Goal: Use online tool/utility: Use online tool/utility

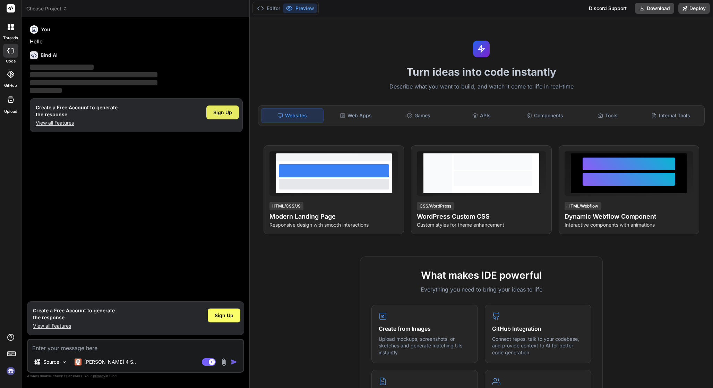
click at [220, 112] on span "Sign Up" at bounding box center [222, 112] width 19 height 7
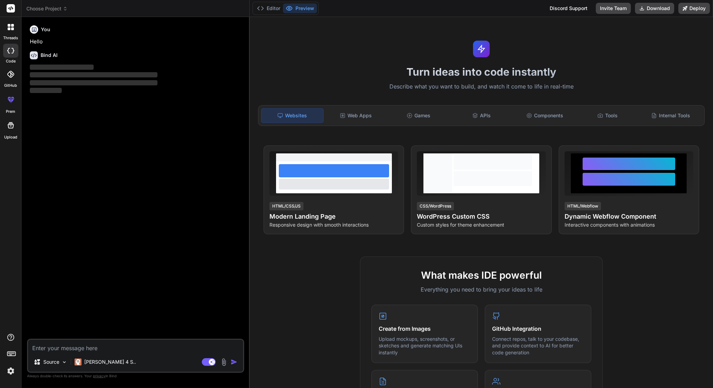
click at [271, 8] on button "Editor" at bounding box center [268, 8] width 29 height 10
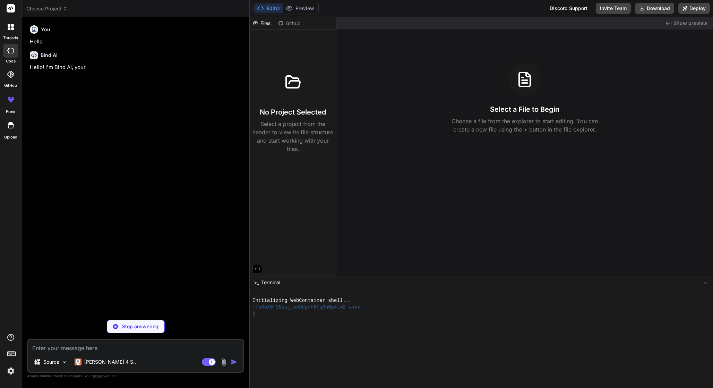
click at [302, 136] on p "Select a project from the header to view its file structure and start working w…" at bounding box center [293, 136] width 81 height 33
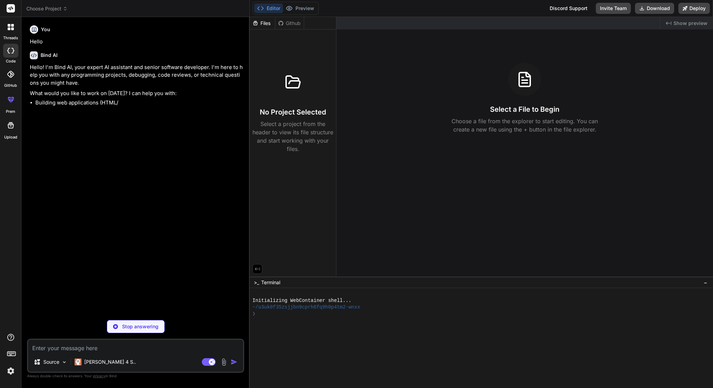
click at [265, 23] on div "Files" at bounding box center [262, 23] width 25 height 7
click at [287, 23] on div "Github" at bounding box center [290, 23] width 28 height 7
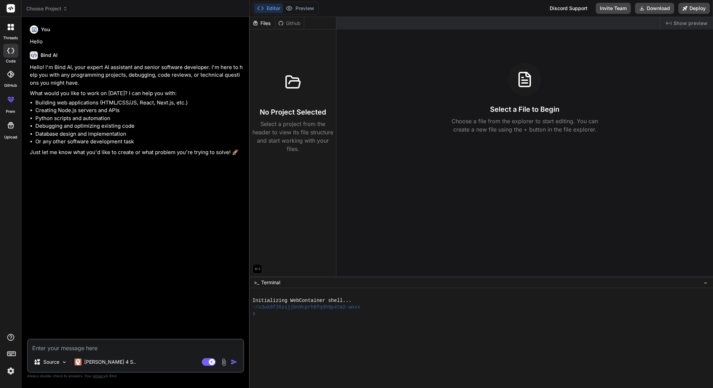
click at [171, 212] on div "You Hello Bind AI Hello! I'm Bind AI, your expert AI assistant and senior softw…" at bounding box center [136, 181] width 216 height 316
click at [102, 361] on p "[PERSON_NAME] 4 S.." at bounding box center [110, 361] width 52 height 7
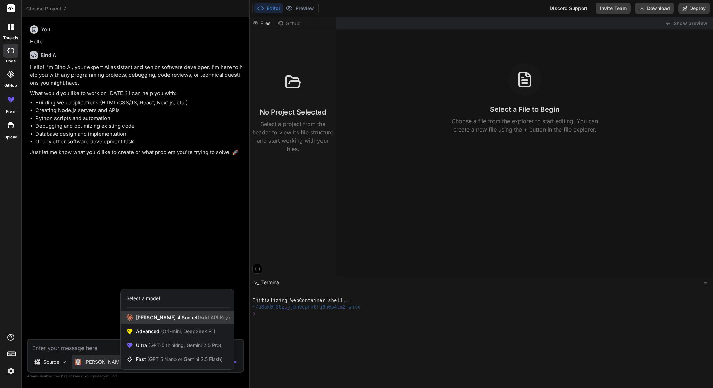
click at [198, 320] on span "(Add API Key)" at bounding box center [214, 317] width 32 height 6
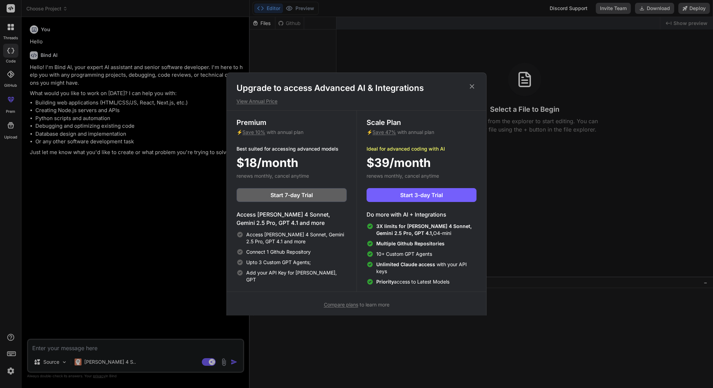
click at [474, 84] on icon at bounding box center [472, 87] width 8 height 8
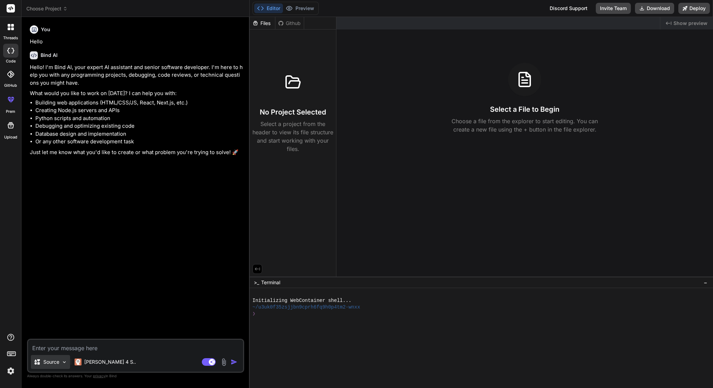
click at [54, 360] on p "Source" at bounding box center [51, 361] width 16 height 7
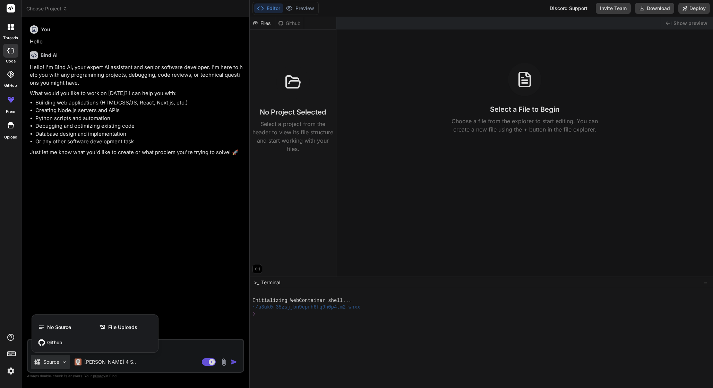
click at [91, 366] on div at bounding box center [356, 194] width 713 height 388
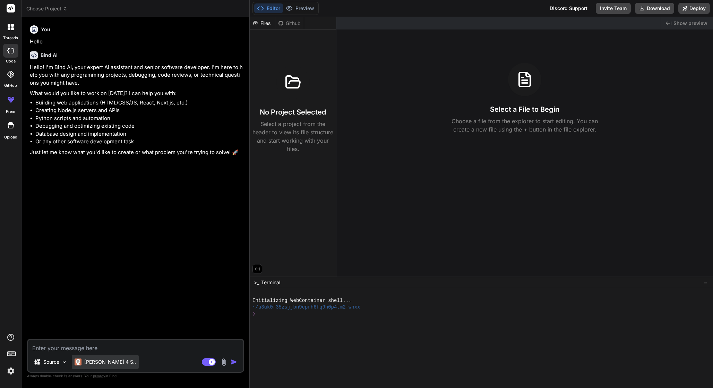
click at [101, 363] on p "[PERSON_NAME] 4 S.." at bounding box center [110, 361] width 52 height 7
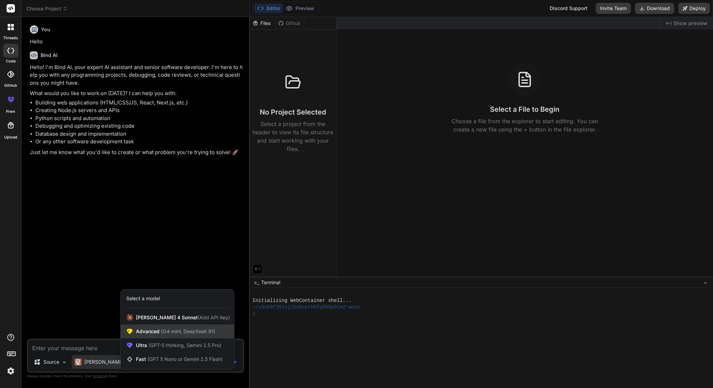
click at [164, 328] on span "(O4-mini, DeepSeek R1)" at bounding box center [188, 331] width 56 height 6
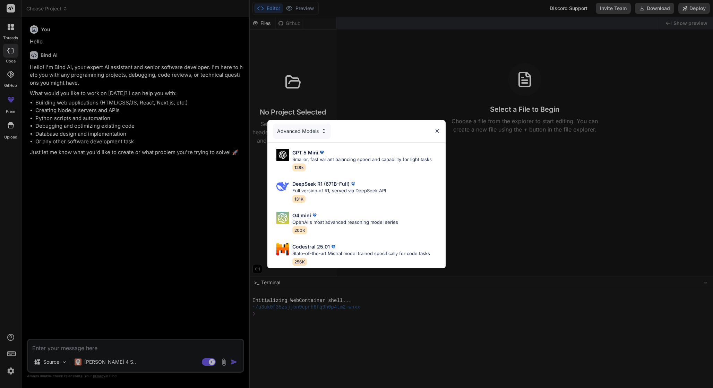
click at [437, 132] on img at bounding box center [437, 131] width 6 height 6
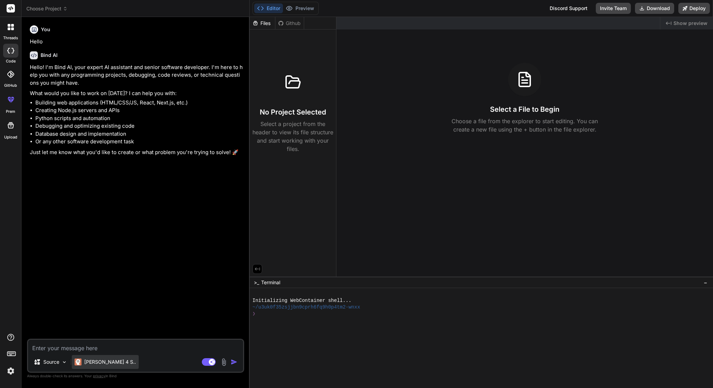
click at [93, 362] on p "[PERSON_NAME] 4 S.." at bounding box center [110, 361] width 52 height 7
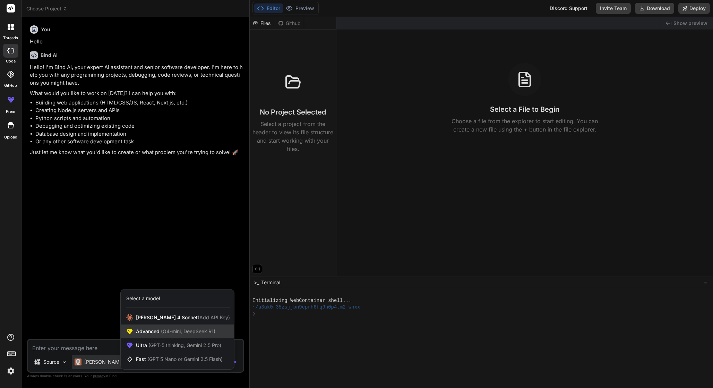
click at [166, 330] on span "(O4-mini, DeepSeek R1)" at bounding box center [188, 331] width 56 height 6
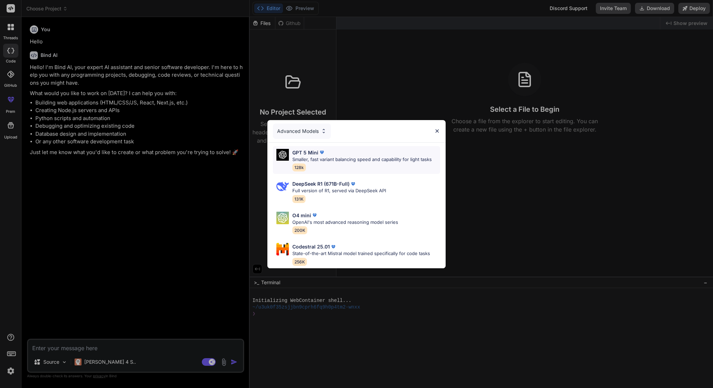
click at [311, 158] on p "Smaller, fast variant balancing speed and capability for light tasks" at bounding box center [363, 159] width 140 height 7
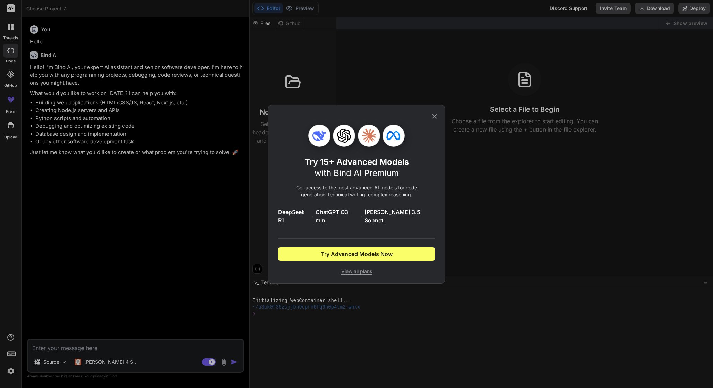
click at [434, 120] on icon at bounding box center [435, 116] width 8 height 8
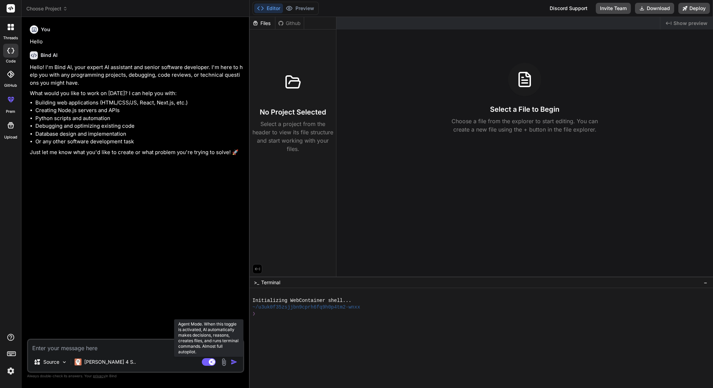
click at [210, 362] on icon at bounding box center [211, 361] width 3 height 3
click at [210, 362] on rect at bounding box center [209, 362] width 14 height 8
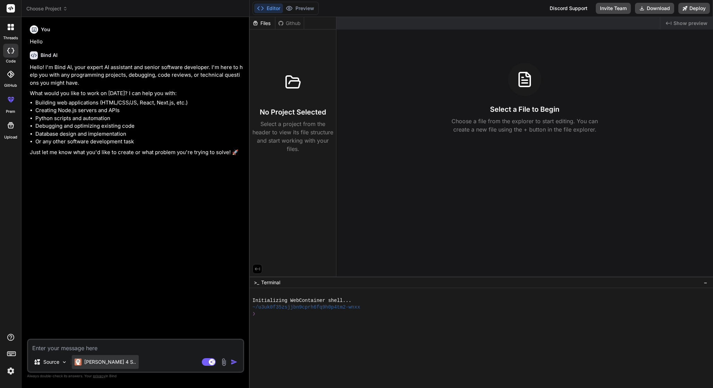
click at [100, 363] on p "[PERSON_NAME] 4 S.." at bounding box center [110, 361] width 52 height 7
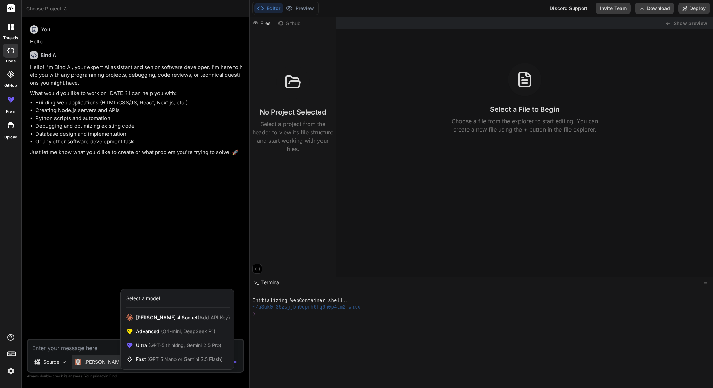
click at [65, 294] on div at bounding box center [356, 194] width 713 height 388
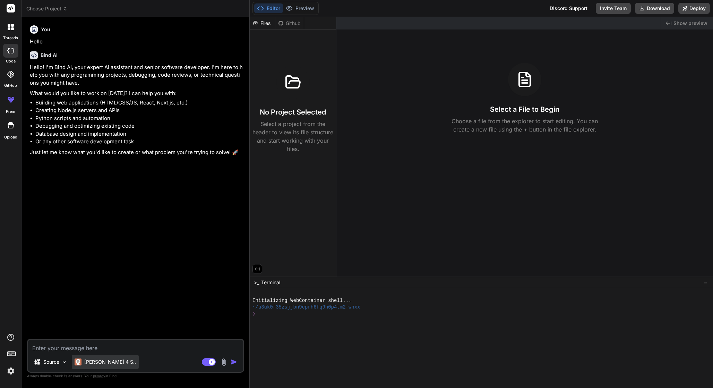
click at [96, 360] on p "[PERSON_NAME] 4 S.." at bounding box center [110, 361] width 52 height 7
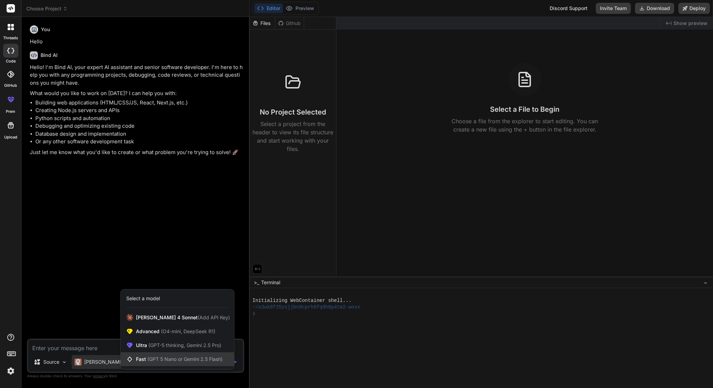
click at [170, 357] on span "(GPT 5 Nano or Gemini 2.5 Flash)" at bounding box center [184, 359] width 75 height 6
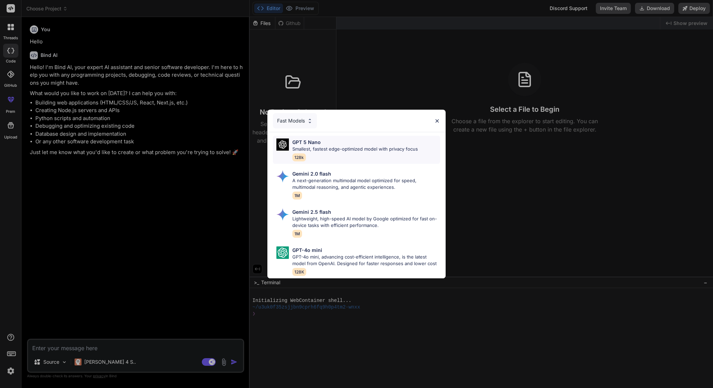
click at [340, 149] on p "Smallest, fastest edge-optimized model with privacy focus" at bounding box center [356, 149] width 126 height 7
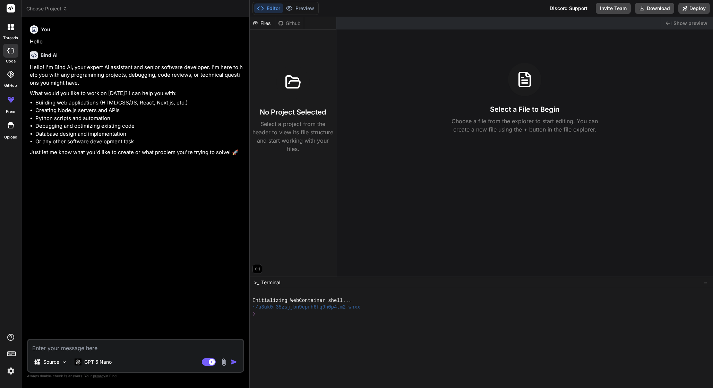
click at [125, 251] on div "You Hello Bind AI Hello! I'm Bind AI, your expert AI assistant and senior softw…" at bounding box center [136, 181] width 216 height 316
click at [94, 366] on div "GPT 5 Nano" at bounding box center [93, 362] width 43 height 14
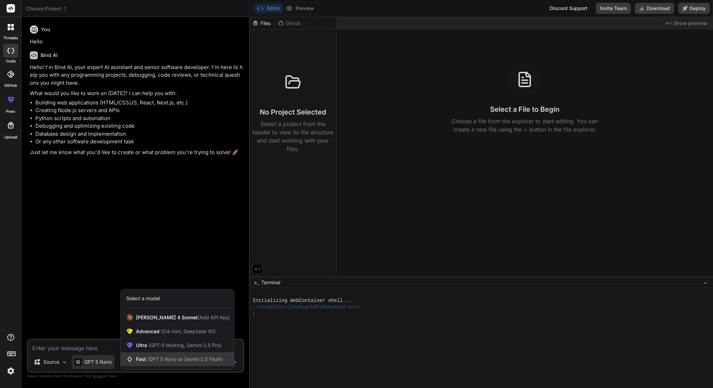
click at [160, 360] on span "(GPT 5 Nano or Gemini 2.5 Flash)" at bounding box center [184, 359] width 75 height 6
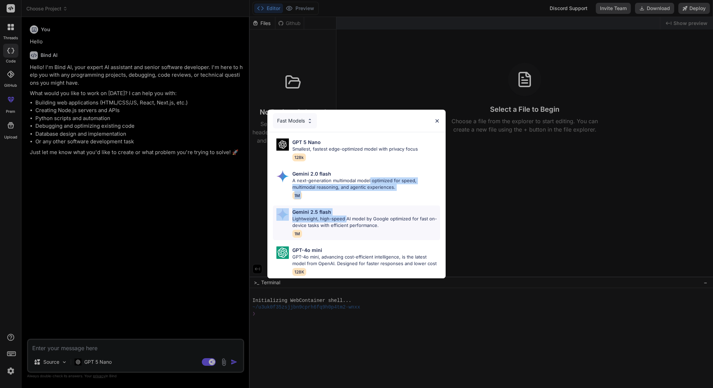
drag, startPoint x: 370, startPoint y: 182, endPoint x: 347, endPoint y: 221, distance: 45.9
click at [347, 221] on div "GPT 5 Nano Smallest, fastest edge-optimized model with privacy focus 128k Gemin…" at bounding box center [357, 205] width 178 height 146
click at [326, 220] on p "Lightweight, high-speed AI model by Google optimized for fast on-device tasks w…" at bounding box center [367, 223] width 148 height 14
type textarea "x"
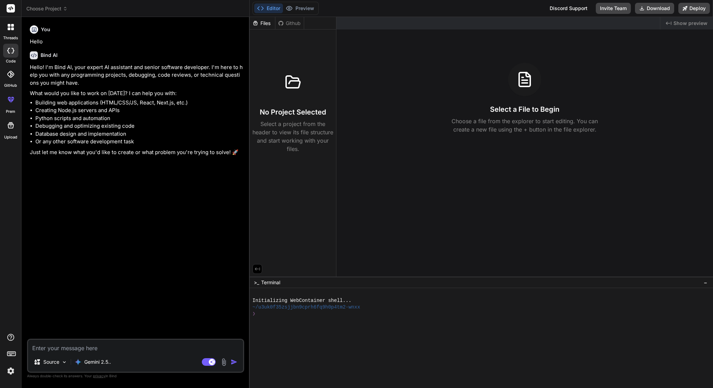
click at [149, 295] on div "You Hello Bind AI Hello! I'm Bind AI, your expert AI assistant and senior softw…" at bounding box center [136, 181] width 216 height 316
click at [71, 346] on textarea at bounding box center [135, 346] width 215 height 12
click at [302, 7] on button "Preview" at bounding box center [300, 8] width 34 height 10
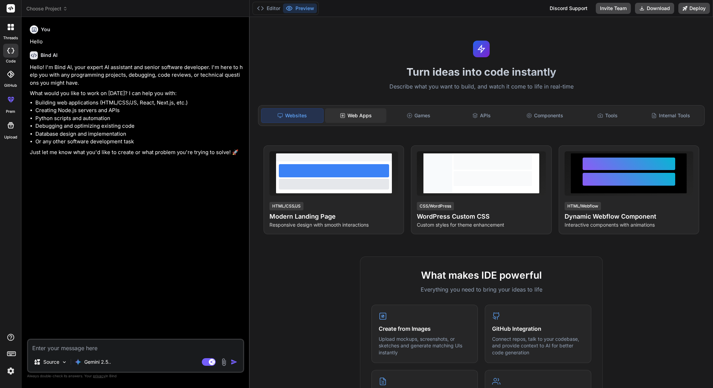
click at [352, 120] on div "Web Apps" at bounding box center [356, 115] width 62 height 15
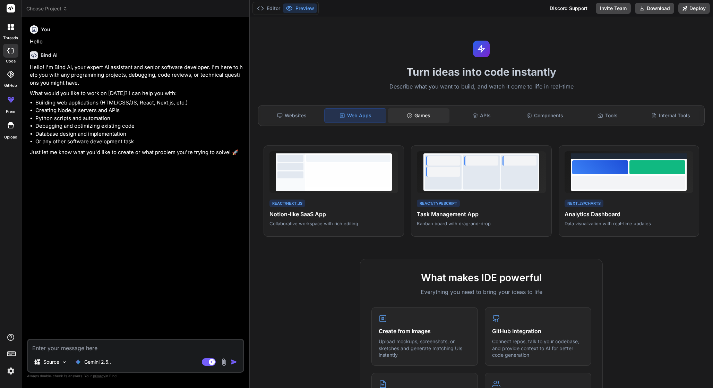
click at [410, 120] on div "Games" at bounding box center [419, 115] width 62 height 15
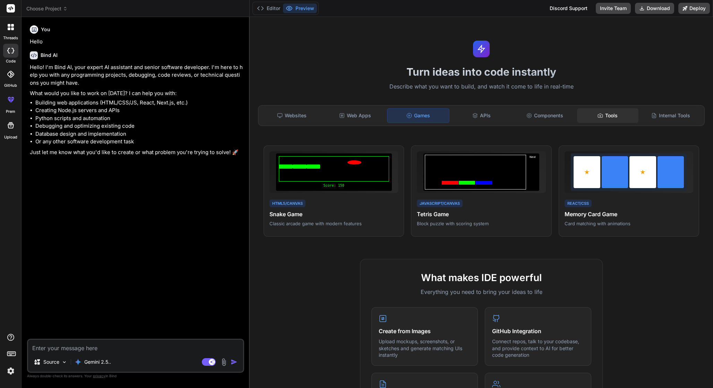
click at [617, 112] on div "Tools" at bounding box center [608, 115] width 62 height 15
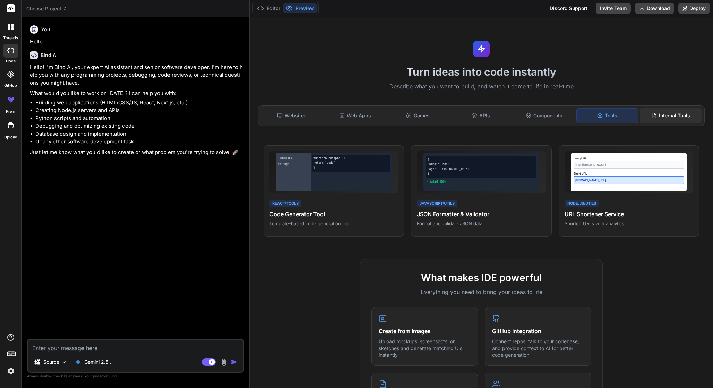
click at [682, 113] on div "Internal Tools" at bounding box center [671, 115] width 62 height 15
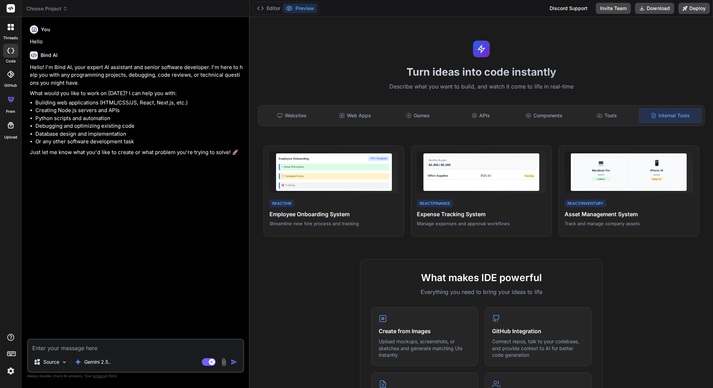
click at [296, 107] on div "Websites Web Apps Games APIs Components Tools Internal Tools" at bounding box center [481, 115] width 447 height 21
click at [296, 111] on div "Websites" at bounding box center [292, 115] width 62 height 15
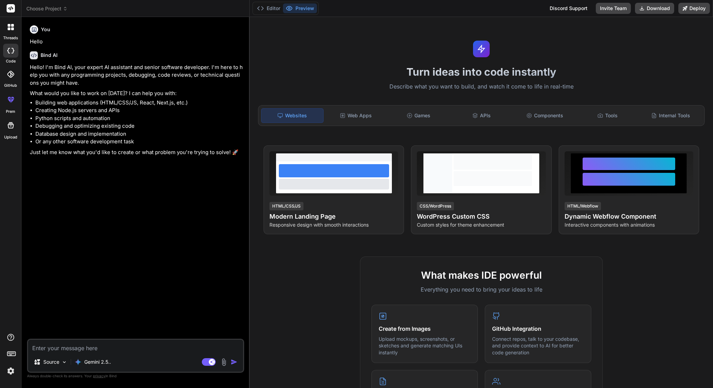
click at [11, 26] on icon at bounding box center [12, 25] width 3 height 3
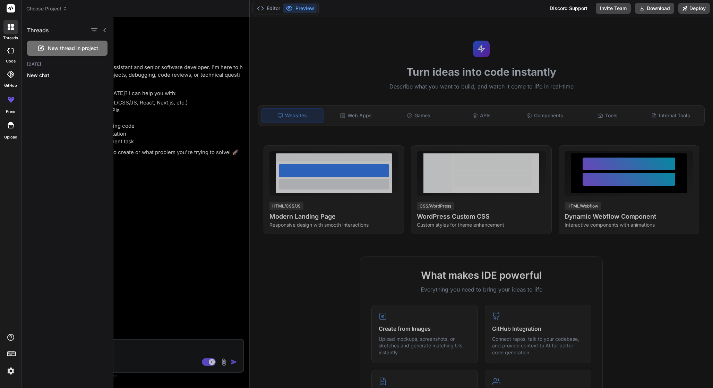
click at [155, 185] on div at bounding box center [413, 202] width 600 height 371
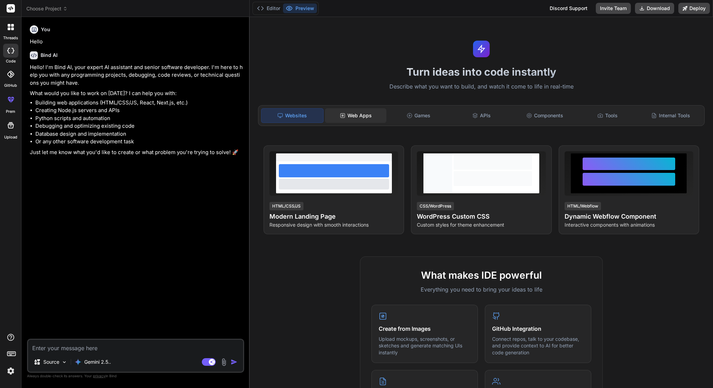
click at [357, 115] on div "Web Apps" at bounding box center [356, 115] width 62 height 15
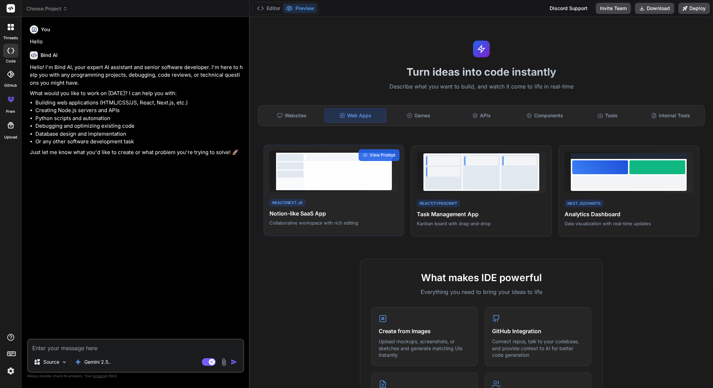
click at [326, 211] on h4 "Notion-like SaaS App" at bounding box center [334, 213] width 129 height 8
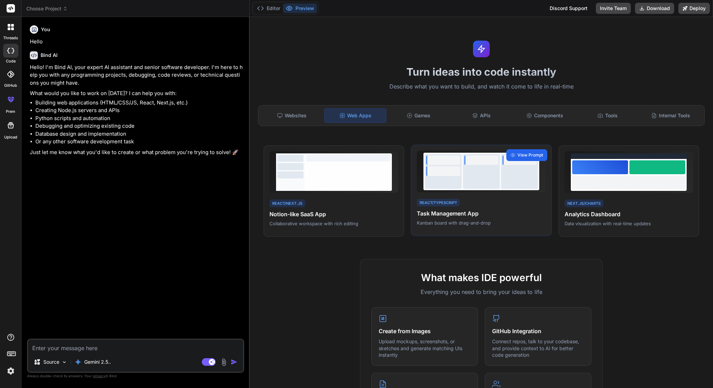
click at [526, 155] on span "View Prompt" at bounding box center [531, 155] width 26 height 6
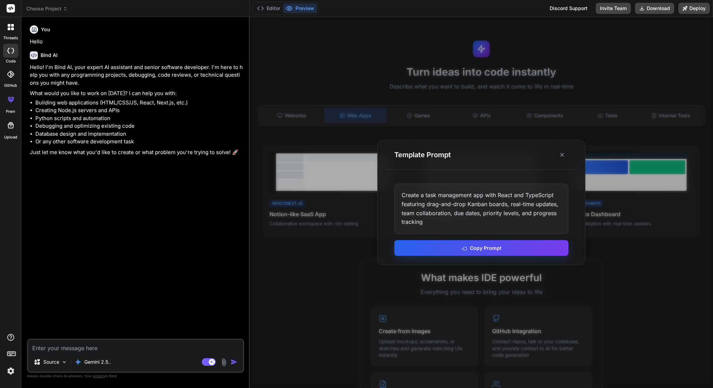
click at [482, 248] on button "Copy Prompt" at bounding box center [482, 248] width 174 height 16
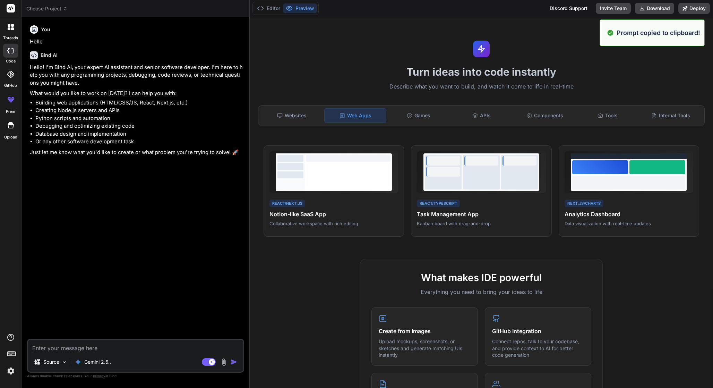
click at [69, 344] on textarea at bounding box center [135, 346] width 215 height 12
paste textarea "Create a task management app with React and TypeScript featuring drag-and-drop …"
type textarea "Create a task management app with React and TypeScript featuring drag-and-drop …"
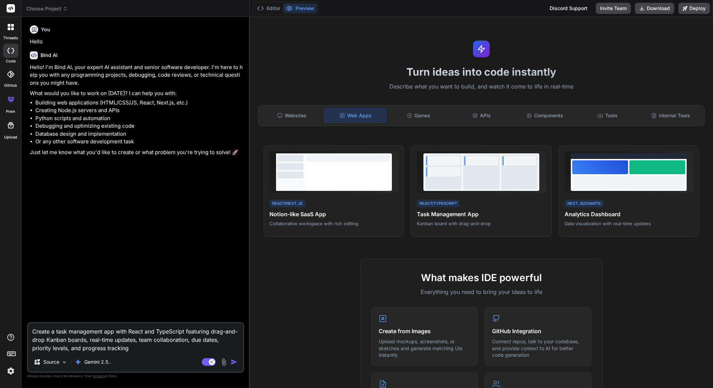
type textarea "x"
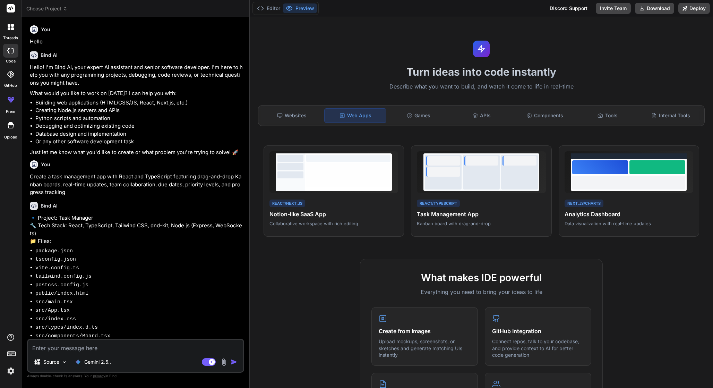
type textarea "x"
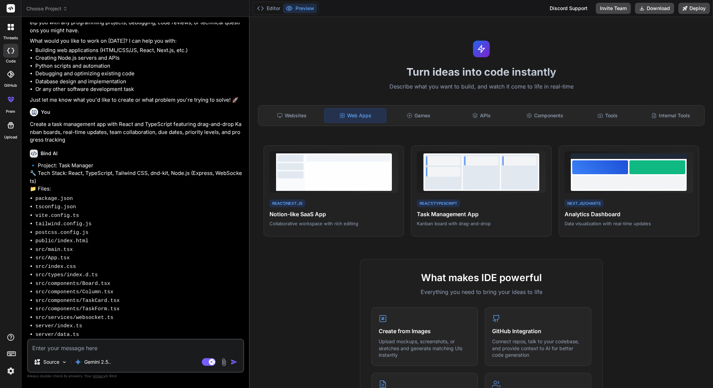
click at [330, 72] on h1 "Turn ideas into code instantly" at bounding box center [481, 72] width 455 height 12
click at [52, 346] on textarea at bounding box center [135, 346] width 215 height 12
type textarea "uy"
type textarea "x"
type textarea "u"
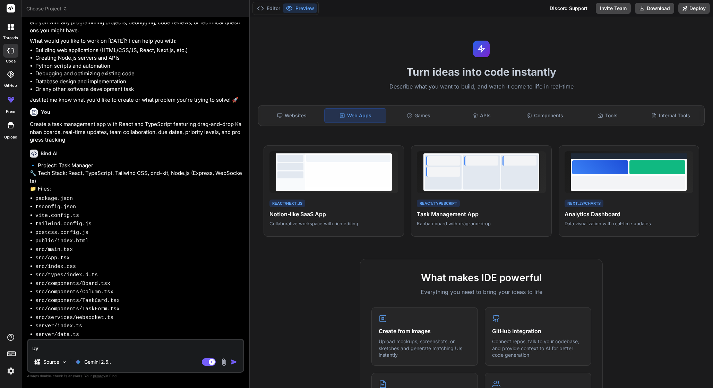
type textarea "x"
type textarea "y"
type textarea "x"
type textarea "ye"
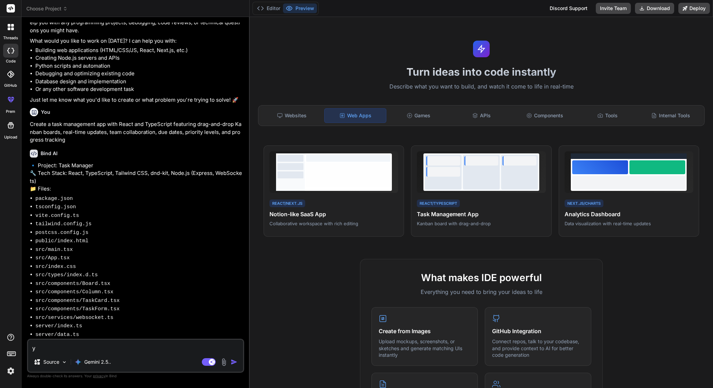
type textarea "x"
type textarea "yes"
type textarea "x"
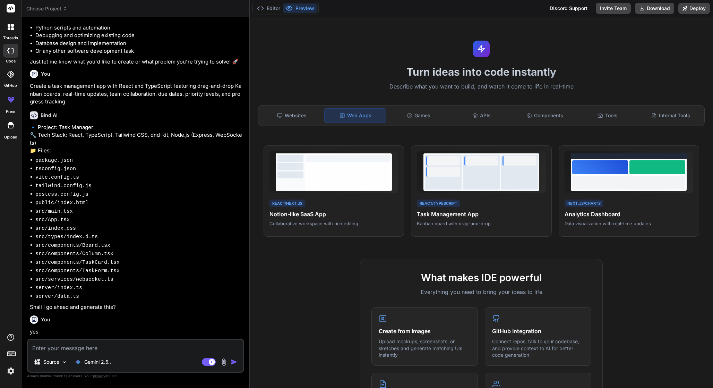
scroll to position [125, 0]
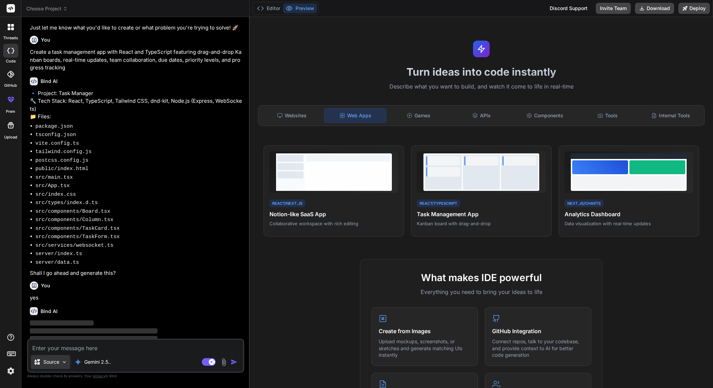
click at [56, 365] on div "Source" at bounding box center [50, 362] width 39 height 14
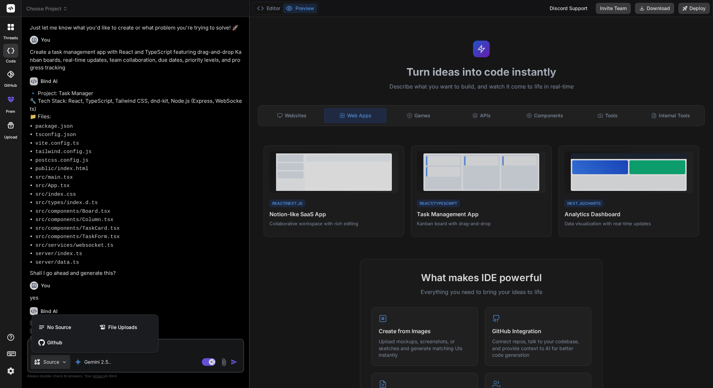
click at [126, 270] on div at bounding box center [356, 194] width 713 height 388
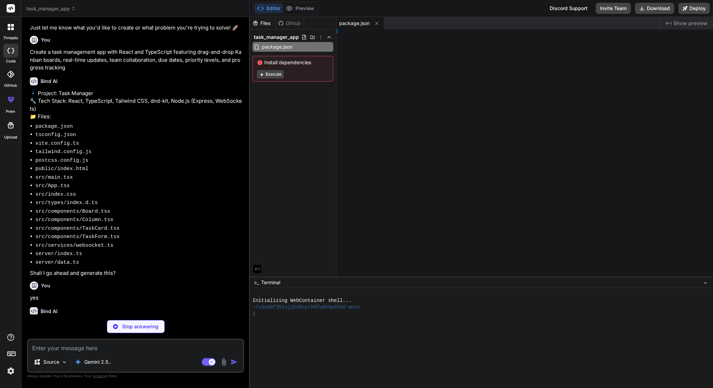
type textarea "x"
type textarea "] }"
type textarea "x"
type textarea "ts"] }"
type textarea "x"
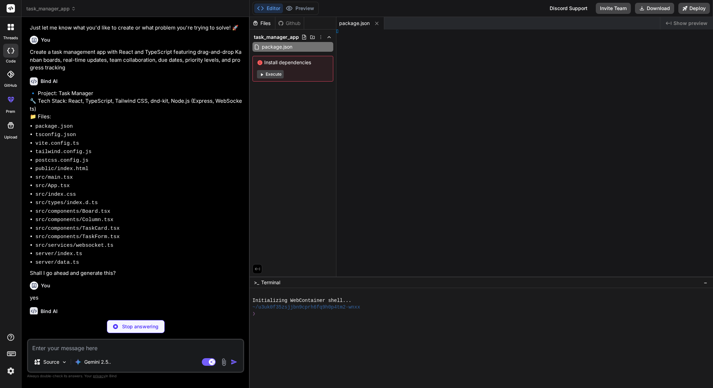
type textarea "t()], })"
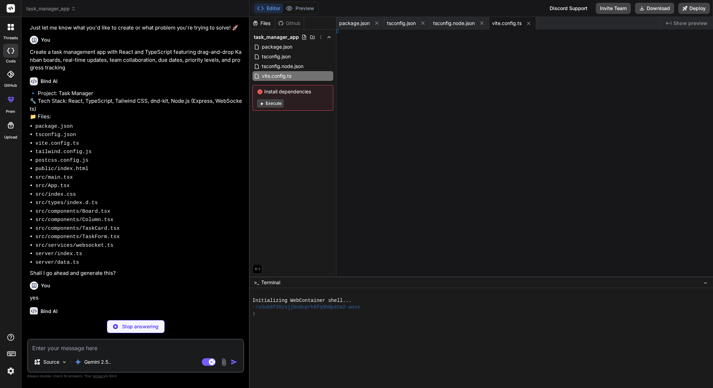
type textarea "x"
type textarea "}"
type textarea "x"
type textarea "}, }"
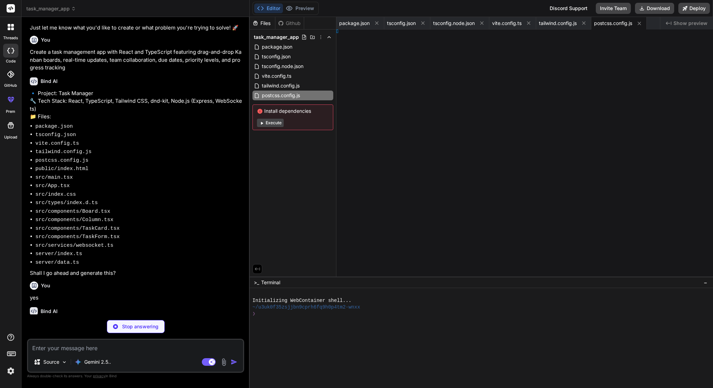
type textarea "x"
type textarea "> </html>"
type textarea "x"
type textarea "nospace; }"
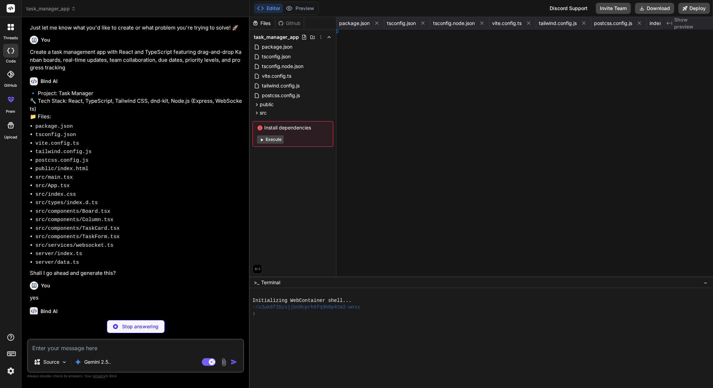
type textarea "x"
type textarea ");"
type textarea "x"
type textarea "[]; };"
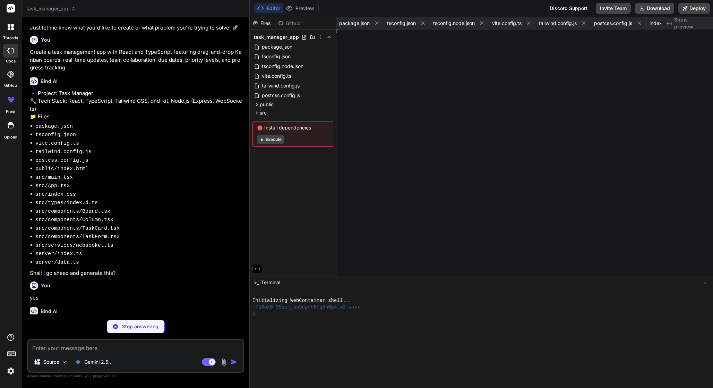
type textarea "x"
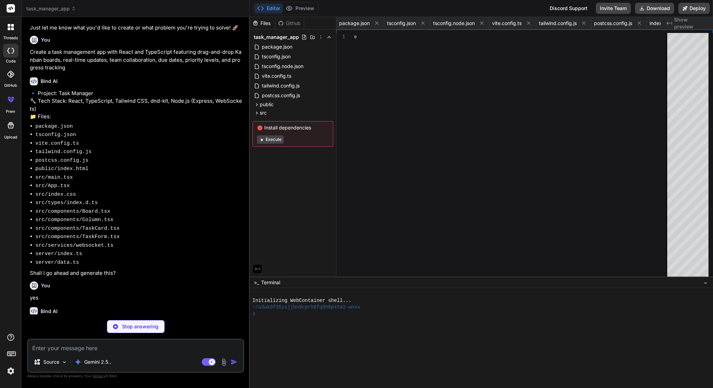
type textarea "};"
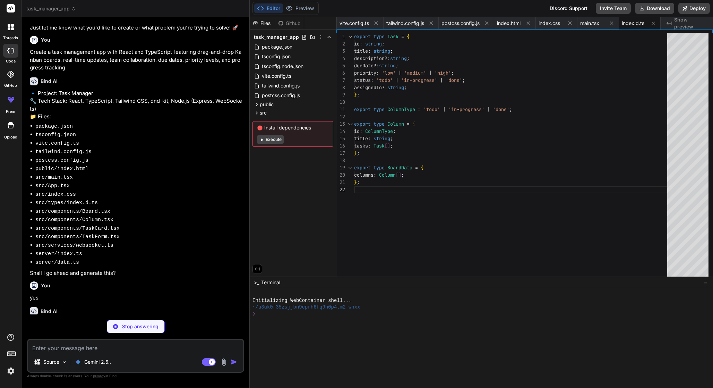
scroll to position [7, 0]
type textarea "x"
type textarea "<div className="text-xs text-gray-500 mt-2">Assigned to: {task.assignedTo}</div…"
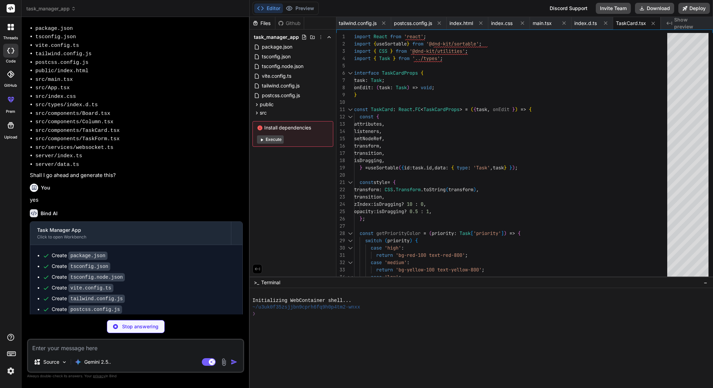
scroll to position [279, 0]
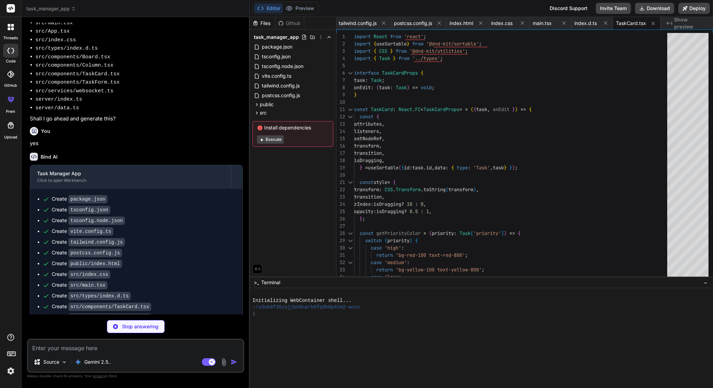
click at [342, 365] on div at bounding box center [478, 366] width 450 height 7
type textarea "x"
type textarea "); }; export default TaskForm;"
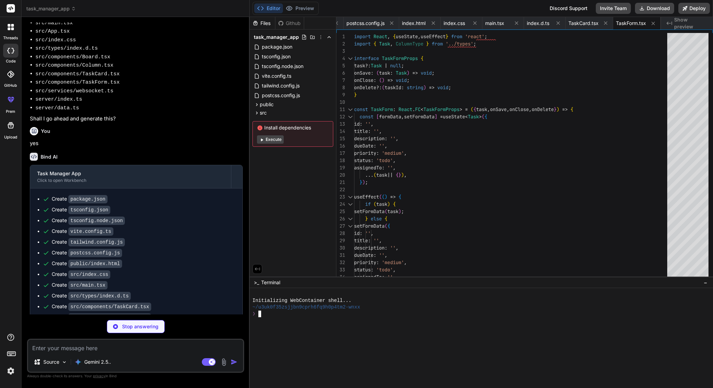
type textarea "x"
type textarea "<TaskCard key={[DOMAIN_NAME]} task={task} onEdit={onEditTask} /> ))} </Sortable…"
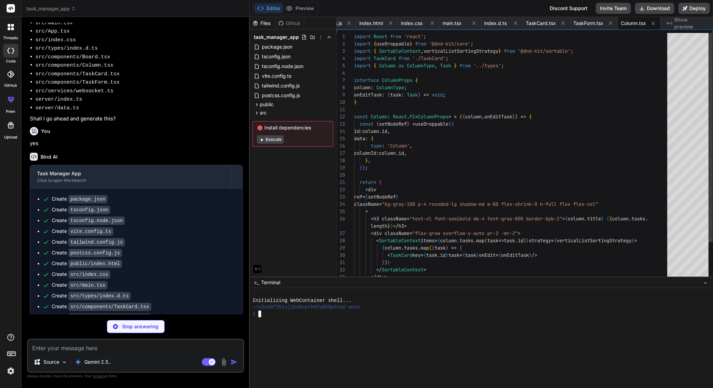
type textarea "x"
click at [455, 184] on div "import React from 'react' ; import { useDroppable } from '@dnd-kit/core' ; impo…" at bounding box center [513, 178] width 318 height 291
type textarea "return ( <div ref={setNodeRef} className="bg-gray-100 p-4 rounded-lg shadow-md …"
click at [531, 189] on div "import React from 'react' ; import { useDroppable } from '@dnd-kit/core' ; impo…" at bounding box center [513, 178] width 318 height 291
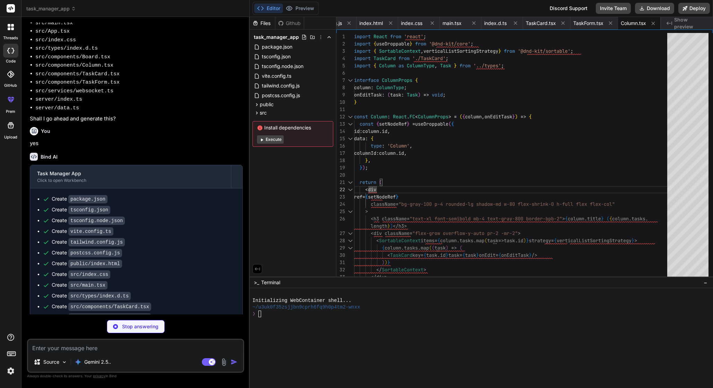
click at [371, 361] on div at bounding box center [478, 360] width 450 height 7
type textarea "x"
type textarea "/> )} </div> ); }; export default Board;"
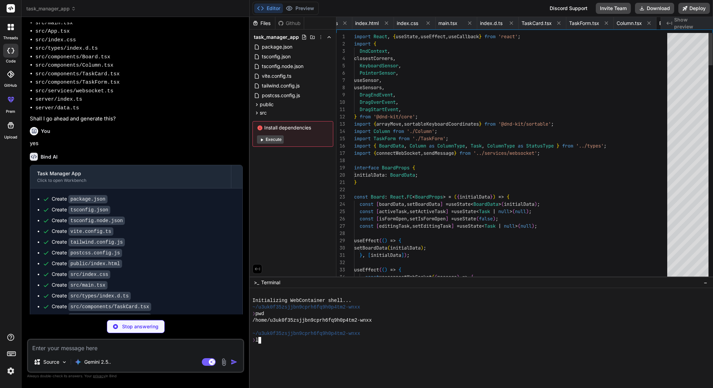
scroll to position [0, 336]
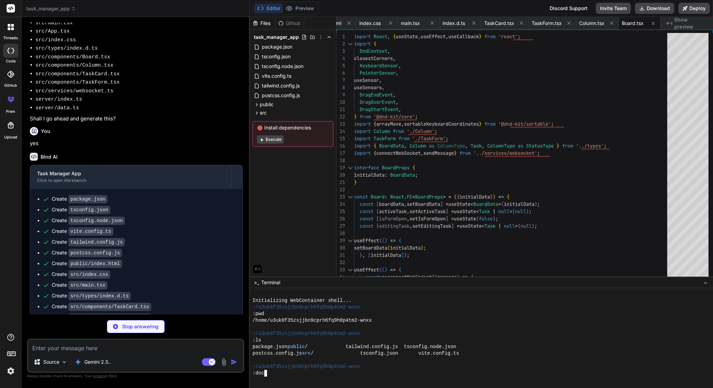
type textarea "x"
type textarea "} else { console.warn('WebSocket not open, queuing message:', { type, payload }…"
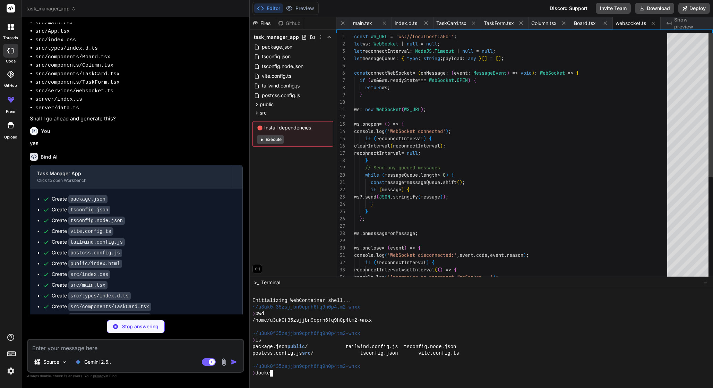
type textarea "x"
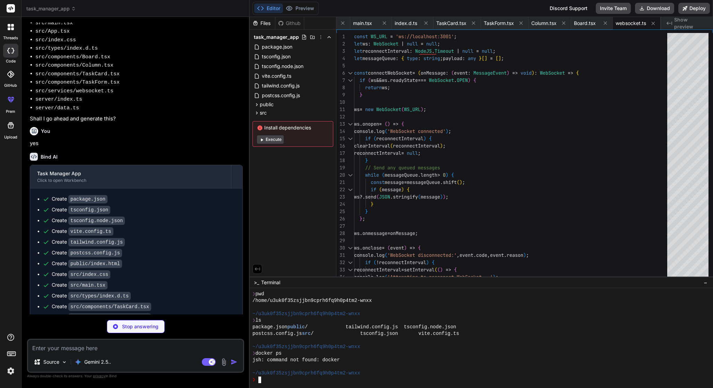
type textarea "x"
type textarea "<Board initialData={initialBoardData} /> </div> ); }; export default App;"
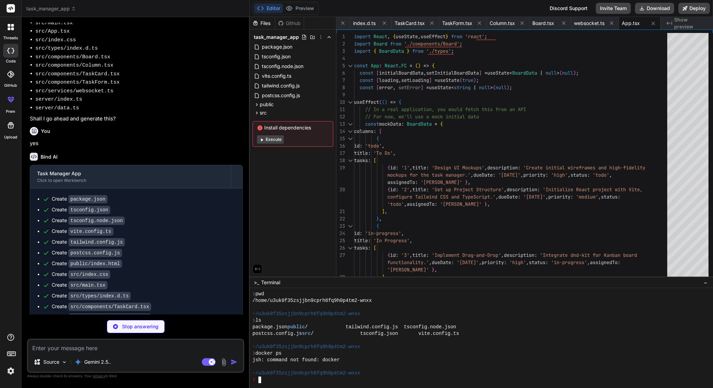
type textarea "x"
type textarea "}; }); server.listen(port, () => { console.log(`Server running on http://localh…"
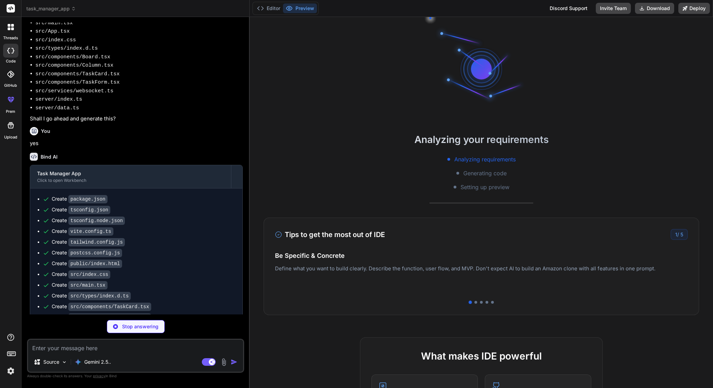
scroll to position [53, 0]
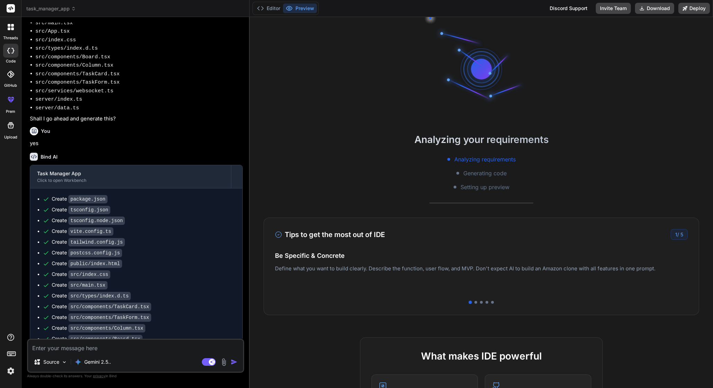
type textarea "x"
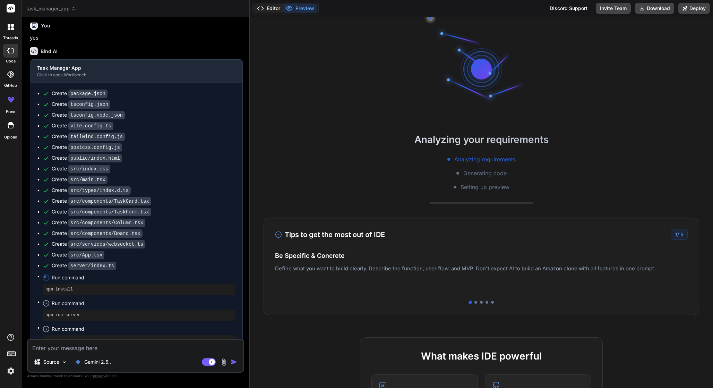
click at [267, 8] on button "Editor" at bounding box center [268, 8] width 29 height 10
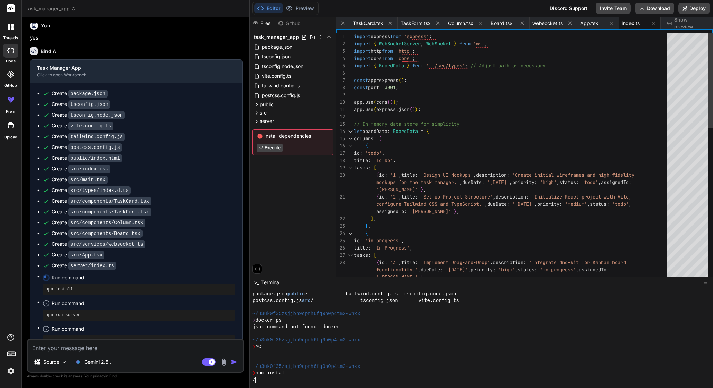
click at [455, 186] on div "const app = express ( ) ; const port = 3001 ; app . use ( cors ( ) ) ; app . us…" at bounding box center [513, 353] width 318 height 641
type textarea "mockups for the task manager.', dueDate: '[DATE]', priority: 'high', status: 't…"
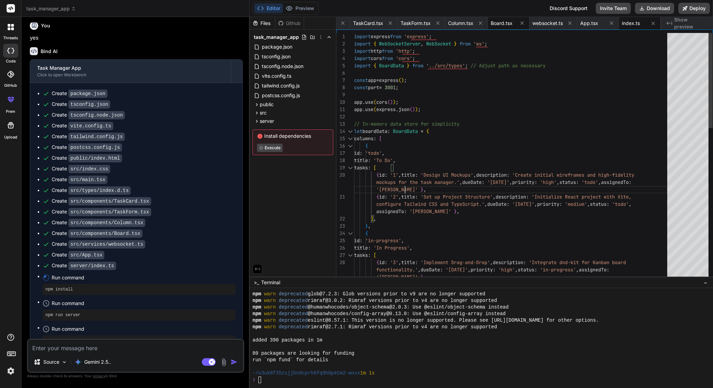
scroll to position [152, 0]
type textarea "x"
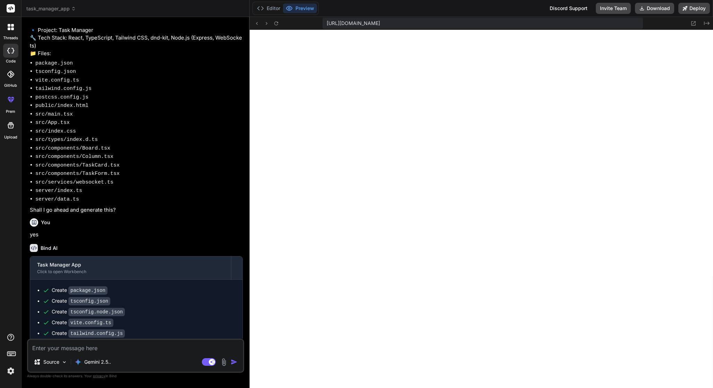
scroll to position [108, 0]
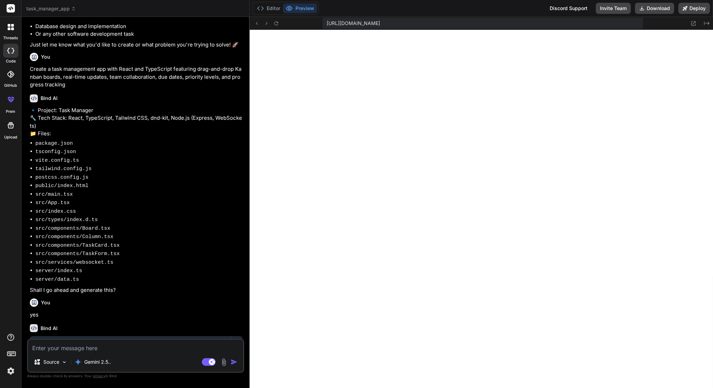
click at [582, 24] on div "[URL][DOMAIN_NAME]" at bounding box center [483, 23] width 321 height 11
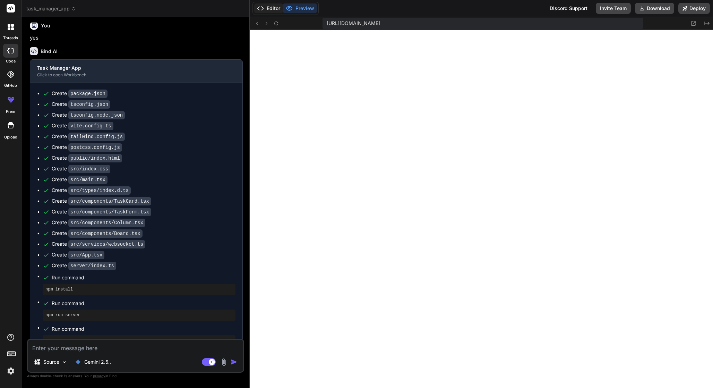
click at [274, 9] on button "Editor" at bounding box center [268, 8] width 29 height 10
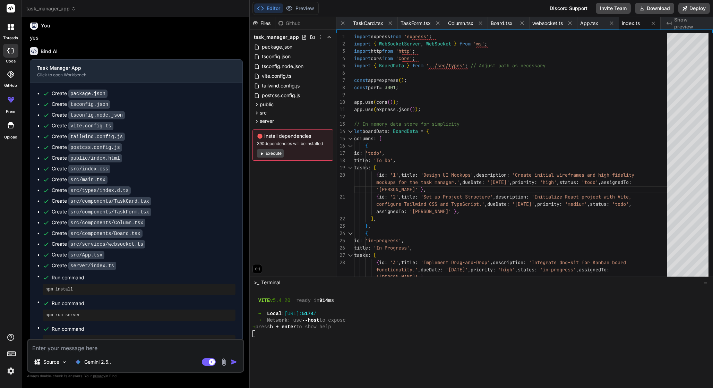
click at [384, 340] on div at bounding box center [478, 340] width 450 height 7
click at [301, 11] on button "Preview" at bounding box center [300, 8] width 34 height 10
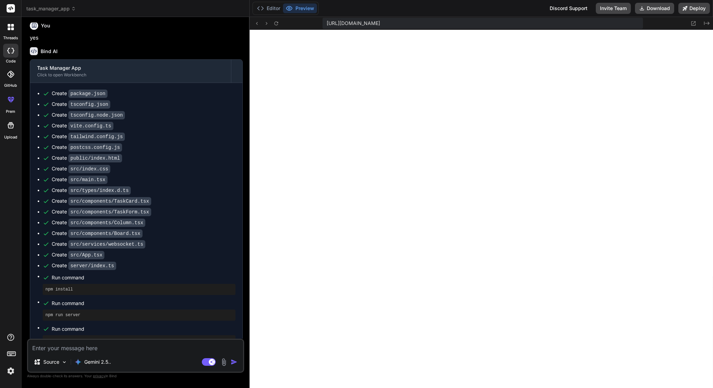
click at [425, 18] on div "[URL][DOMAIN_NAME]" at bounding box center [483, 23] width 321 height 11
click at [273, 23] on icon at bounding box center [276, 23] width 6 height 6
click at [278, 23] on icon at bounding box center [276, 23] width 4 height 4
click at [708, 23] on icon at bounding box center [707, 23] width 6 height 3
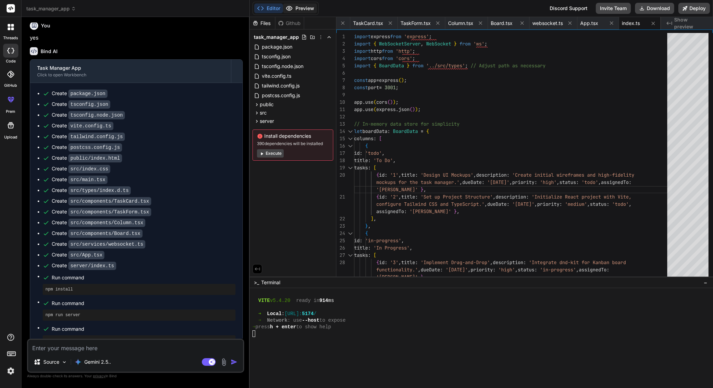
click at [300, 10] on button "Preview" at bounding box center [300, 8] width 34 height 10
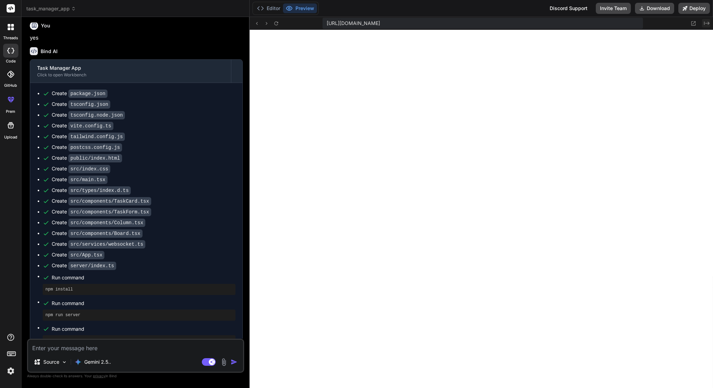
click at [704, 25] on button "Created with Pixso." at bounding box center [706, 23] width 8 height 8
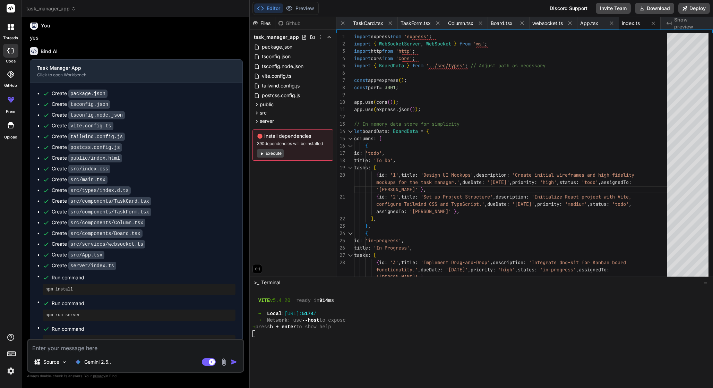
click at [674, 22] on div "Created with Pixso. Show preview" at bounding box center [687, 23] width 52 height 12
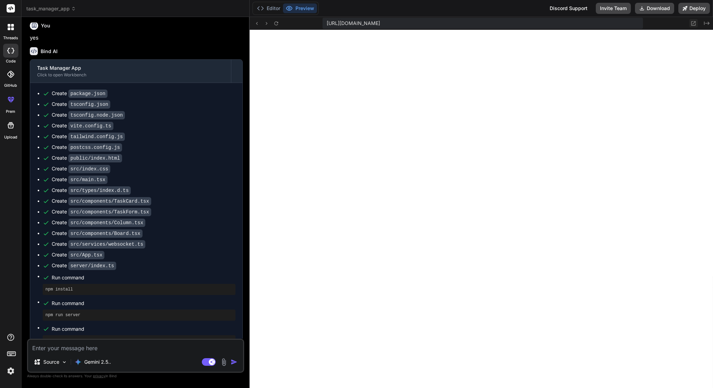
click at [693, 25] on icon at bounding box center [694, 23] width 6 height 6
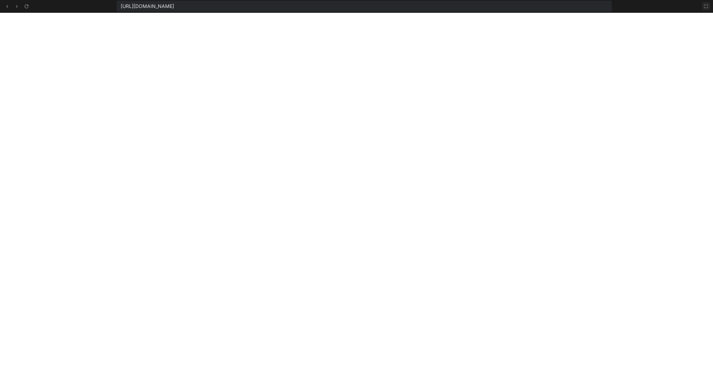
click at [705, 6] on icon at bounding box center [707, 6] width 6 height 6
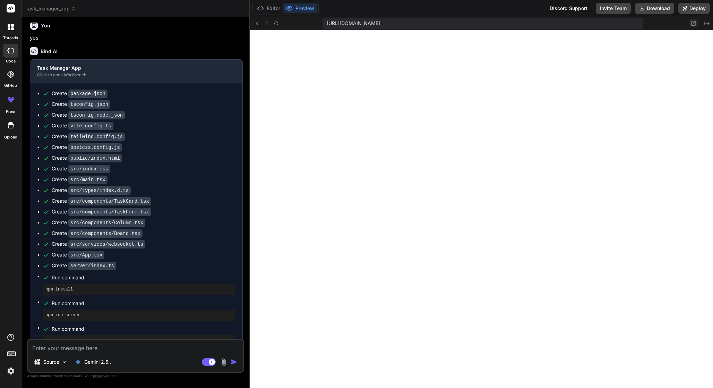
click at [692, 24] on icon at bounding box center [694, 23] width 5 height 5
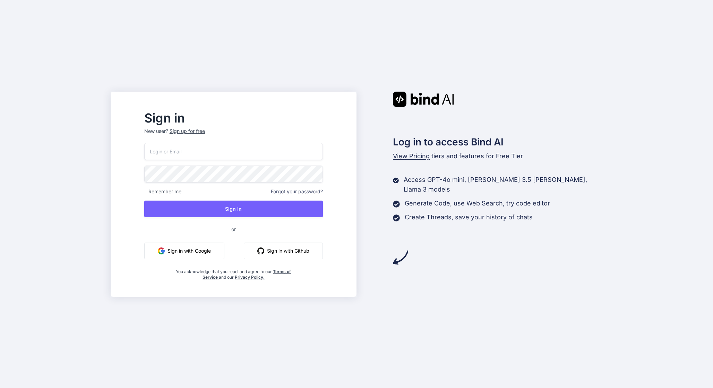
click at [204, 250] on button "Sign in with Google" at bounding box center [184, 251] width 80 height 17
click at [438, 304] on div "Sign in New user? Sign up for free Remember me Forgot your password? Sign In or…" at bounding box center [356, 194] width 713 height 388
